Goal: Navigation & Orientation: Find specific page/section

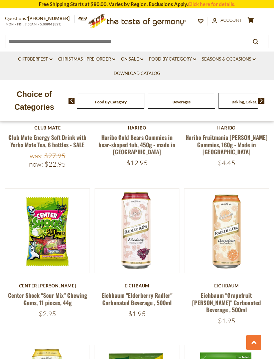
scroll to position [393, 0]
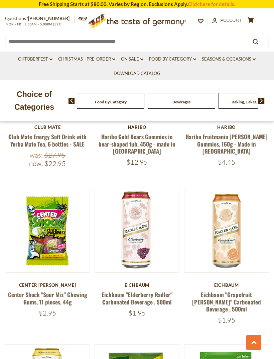
click at [56, 151] on span "$27.95" at bounding box center [54, 155] width 21 height 8
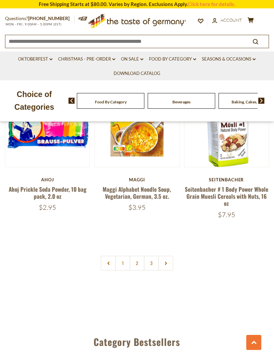
scroll to position [1889, 0]
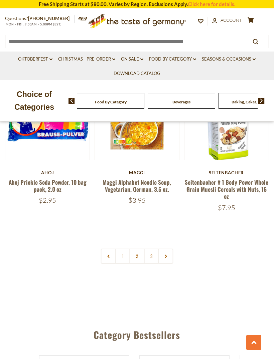
click at [140, 249] on link "2" at bounding box center [137, 256] width 15 height 15
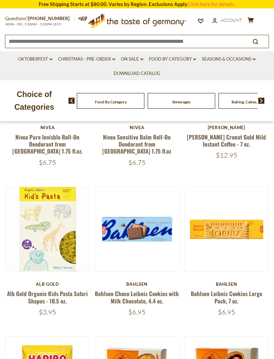
scroll to position [235, 0]
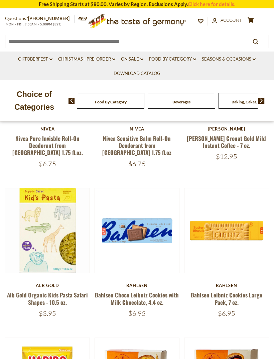
click at [236, 66] on ul "Oktoberfest dropdown_arrow All Oktoberfest Oktoberfest Foods Party Supplies Chr…" at bounding box center [137, 66] width 264 height 29
click at [40, 61] on link "Oktoberfest dropdown_arrow" at bounding box center [35, 59] width 34 height 7
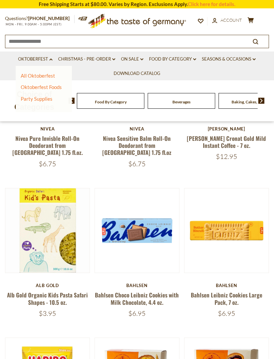
click at [39, 87] on link "Oktoberfest Foods" at bounding box center [41, 87] width 41 height 6
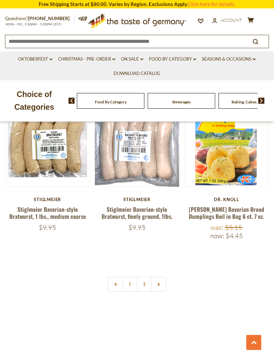
scroll to position [1801, 0]
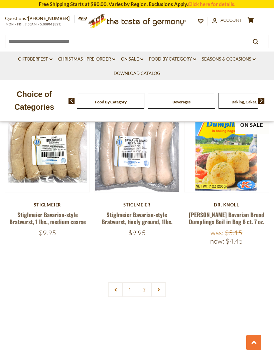
click at [165, 282] on link at bounding box center [158, 289] width 15 height 15
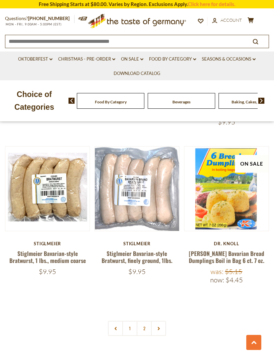
scroll to position [1760, 0]
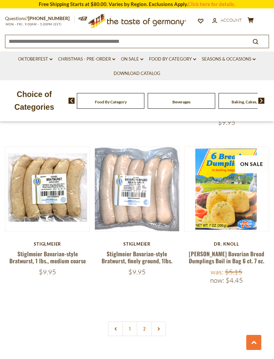
click at [220, 1] on link "Click here for details." at bounding box center [212, 4] width 48 height 6
